Goal: Task Accomplishment & Management: Manage account settings

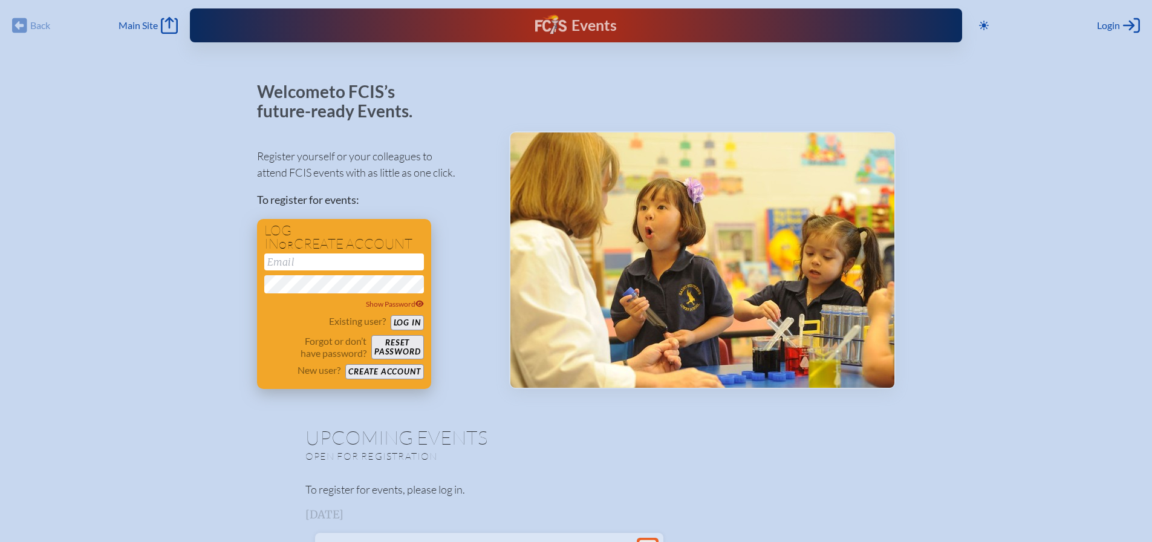
type input "[EMAIL_ADDRESS][DOMAIN_NAME]"
click at [400, 324] on button "Log in" at bounding box center [407, 322] width 33 height 15
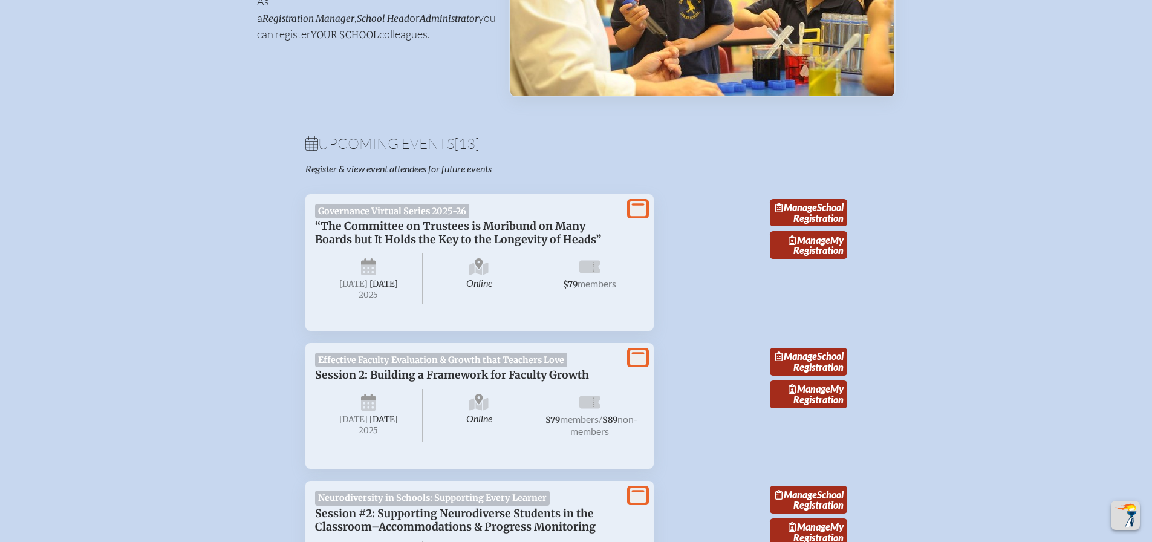
scroll to position [302, 0]
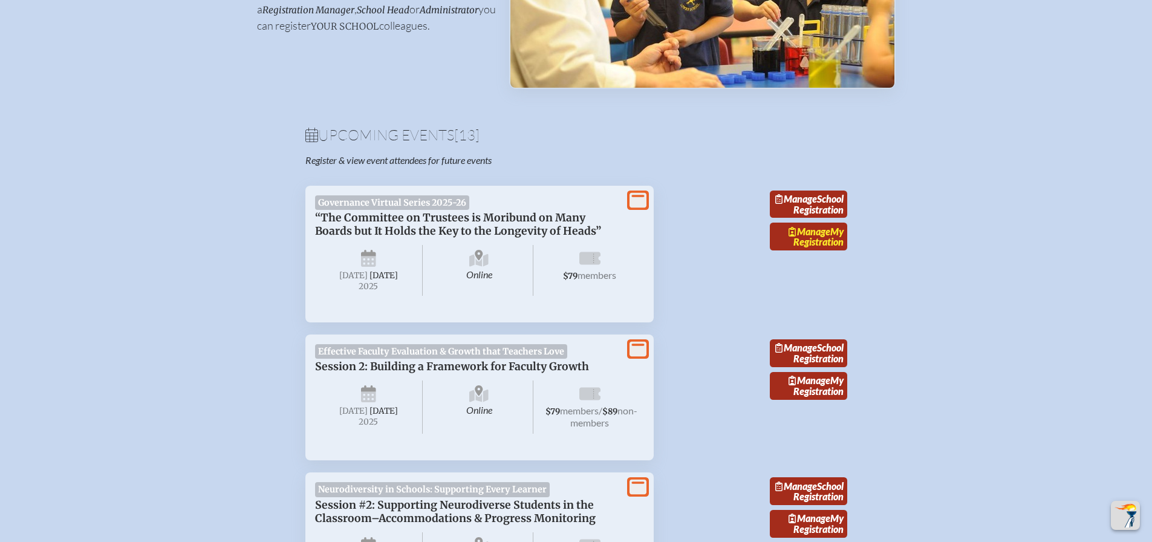
click at [830, 250] on link "Manage My Registration" at bounding box center [808, 237] width 77 height 28
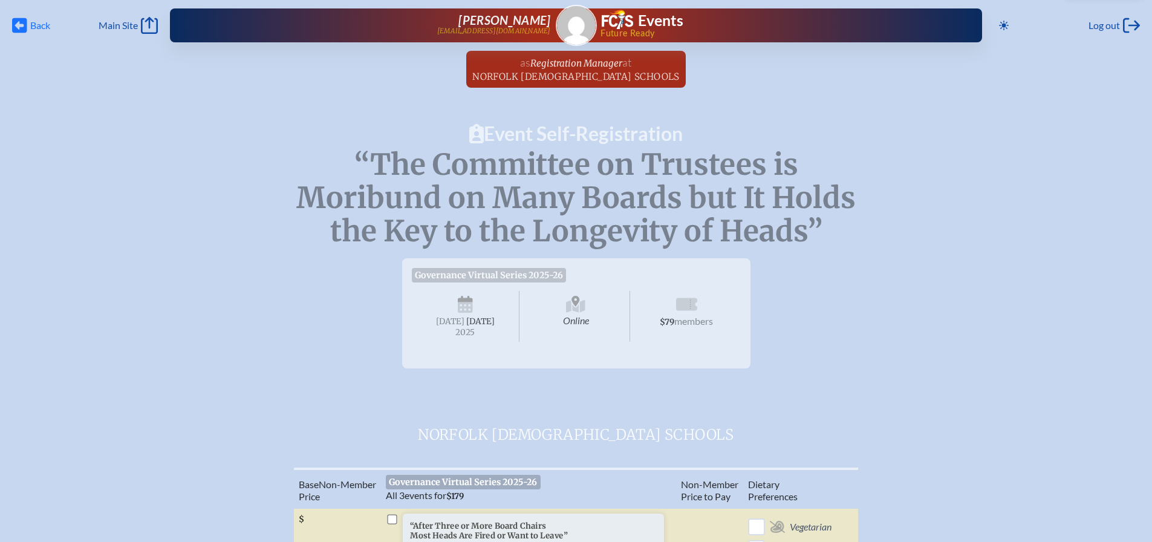
click at [34, 22] on span "Back" at bounding box center [40, 25] width 20 height 12
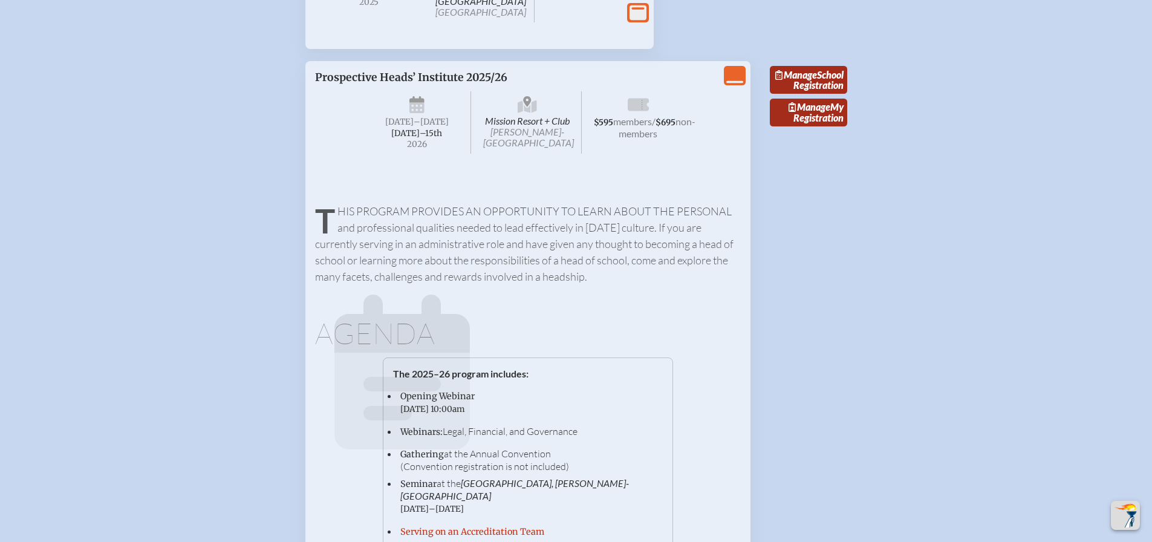
scroll to position [2238, 0]
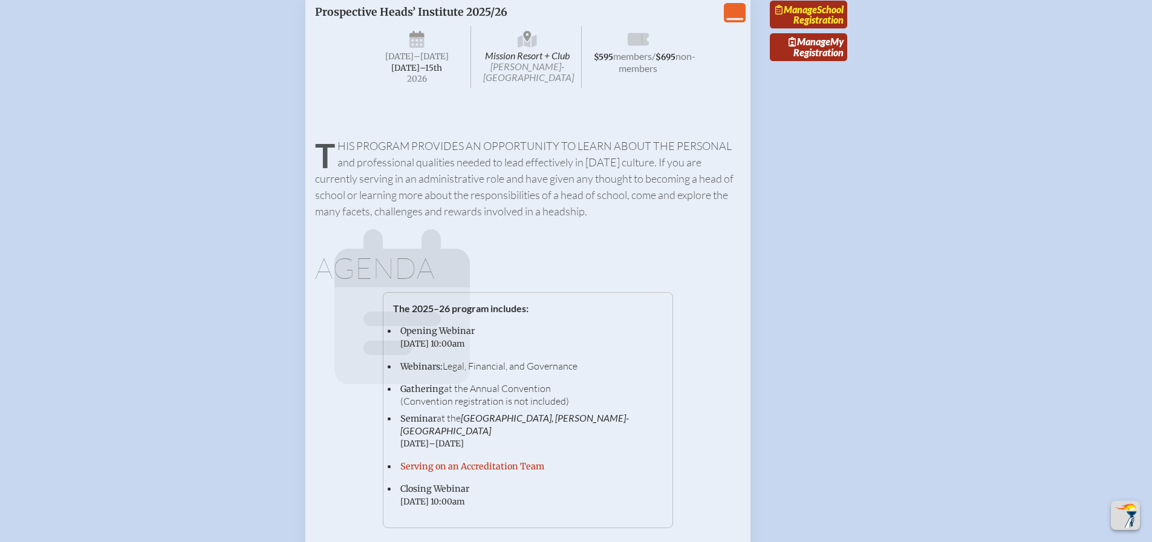
click at [835, 28] on link "Manage School Registration" at bounding box center [808, 15] width 77 height 28
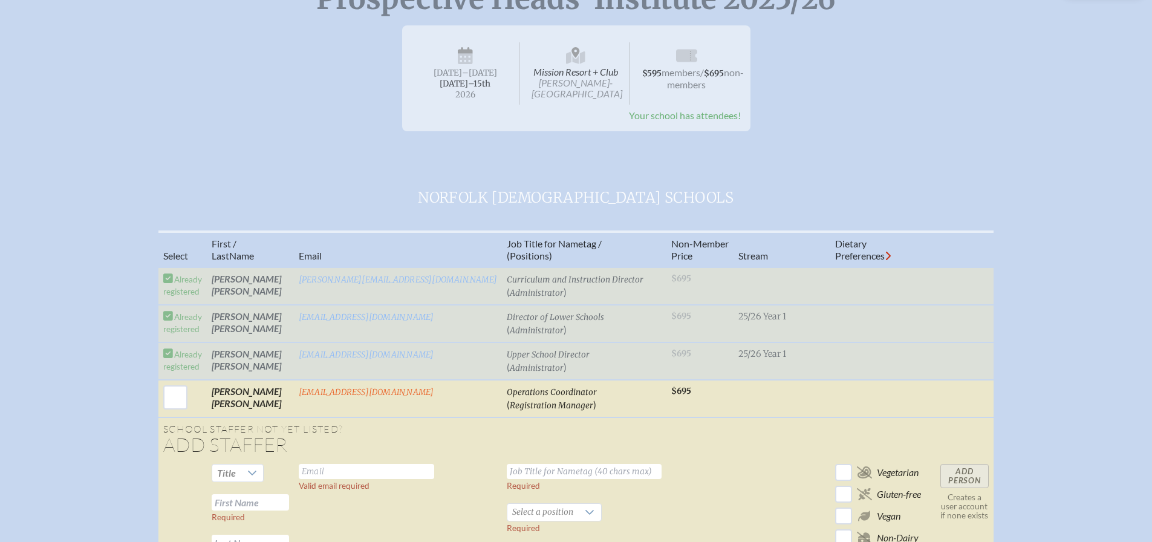
scroll to position [181, 0]
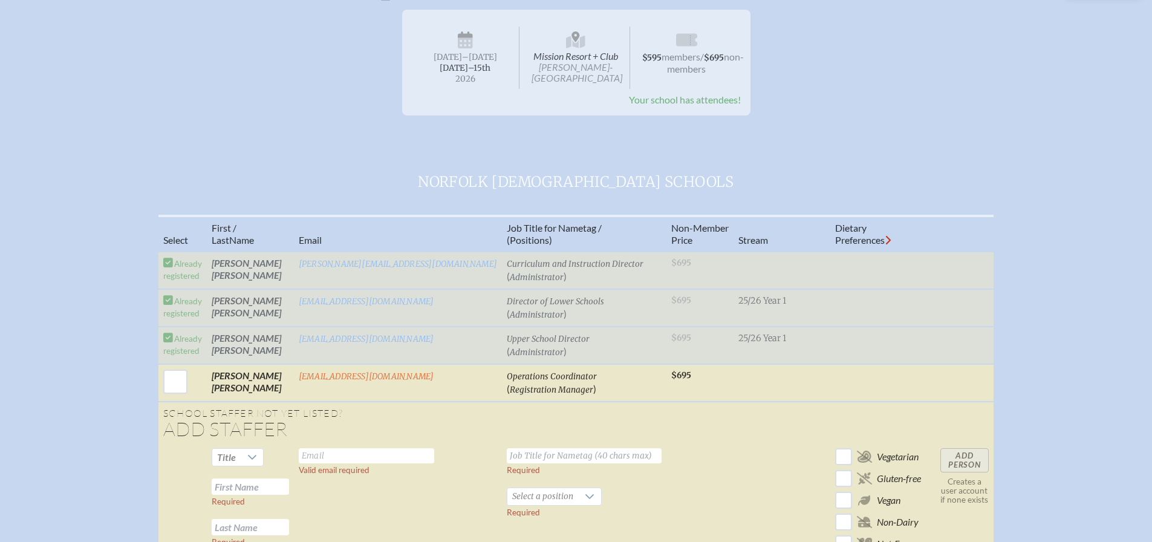
click at [294, 355] on td "Jacob McCleese" at bounding box center [250, 346] width 87 height 38
click at [870, 345] on tr "Already registered Jacob McCleese jacob_mccleese@norfolkchristian.org Upper Sch…" at bounding box center [575, 346] width 835 height 38
click at [846, 311] on tr "Already registered Anna Bryan anna_bryan@norfolkchristian.org Director of Lower…" at bounding box center [575, 308] width 835 height 38
click at [845, 271] on tr "Already registered Katie Boyd katie_boyd@norfolkchristian.org Curriculum and In…" at bounding box center [575, 271] width 835 height 38
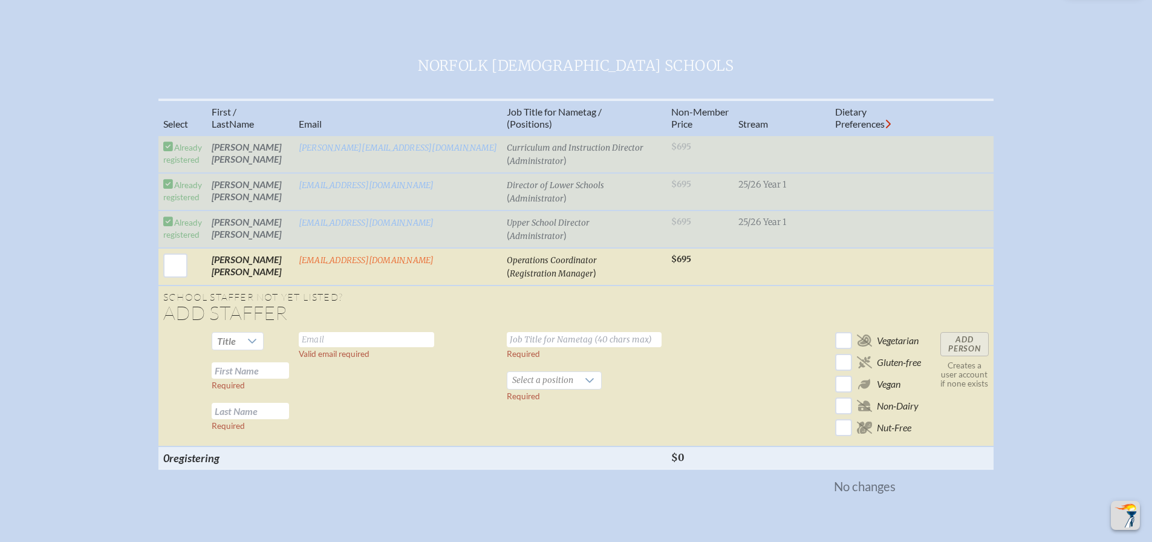
scroll to position [297, 0]
click at [885, 122] on icon at bounding box center [888, 125] width 6 height 10
click at [862, 142] on td at bounding box center [878, 144] width 96 height 15
click at [862, 152] on tr "Already registered Katie Boyd katie_boyd@norfolkchristian.org Curriculum and In…" at bounding box center [575, 155] width 835 height 38
click at [255, 237] on td "Jacob McCleese" at bounding box center [250, 230] width 87 height 38
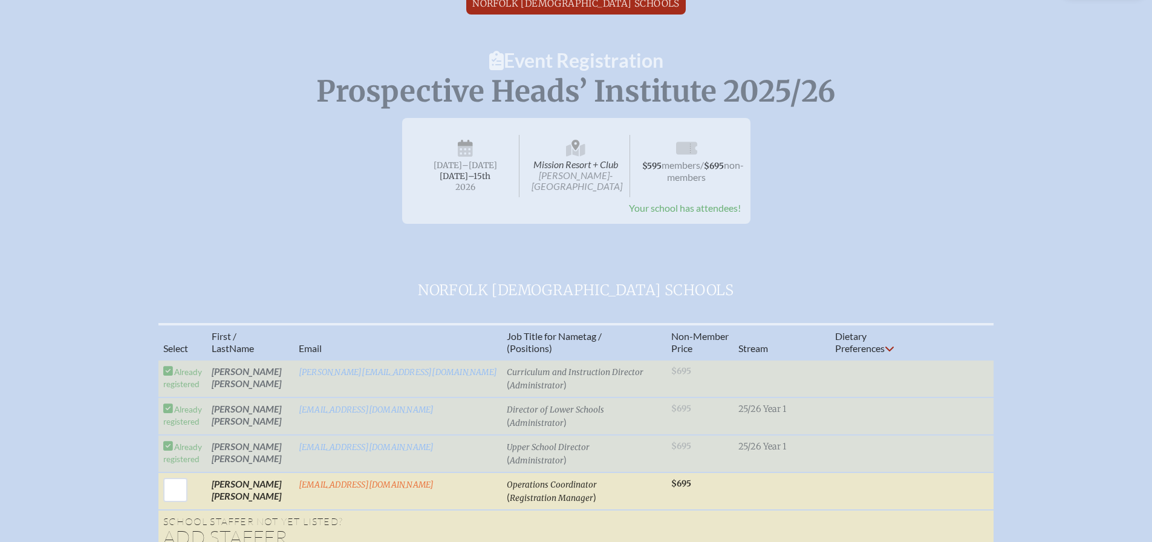
scroll to position [0, 0]
